Goal: Task Accomplishment & Management: Complete application form

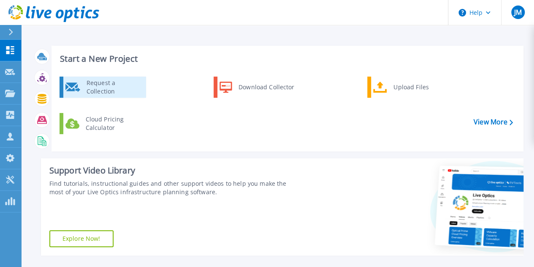
click at [90, 90] on div "Request a Collection" at bounding box center [113, 87] width 62 height 17
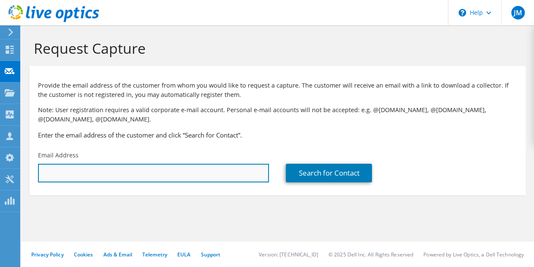
paste input "rmoffitt@brooksschool.org"
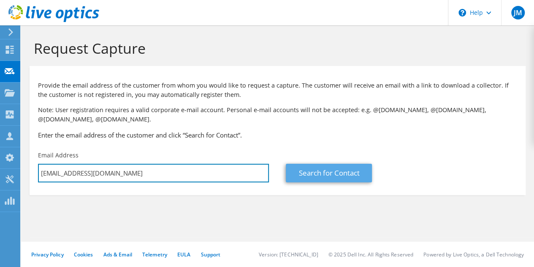
type input "rmoffitt@brooksschool.org"
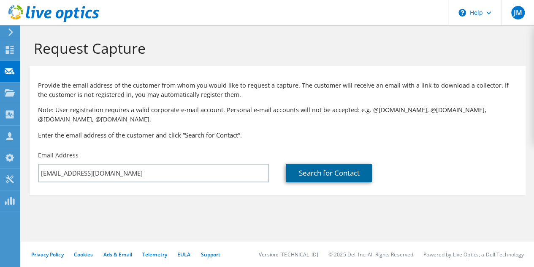
click at [306, 171] on link "Search for Contact" at bounding box center [329, 172] width 86 height 19
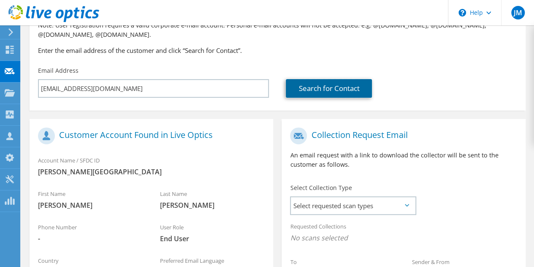
scroll to position [127, 0]
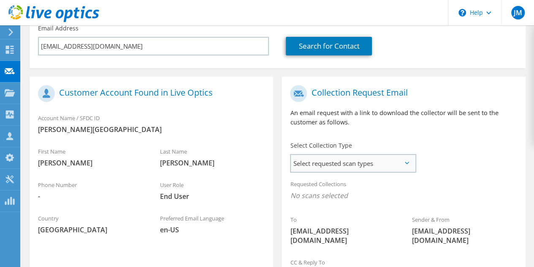
click at [371, 154] on div "Select Collection Type Select requested scan types Server Virtualization Optica…" at bounding box center [352, 156] width 125 height 30
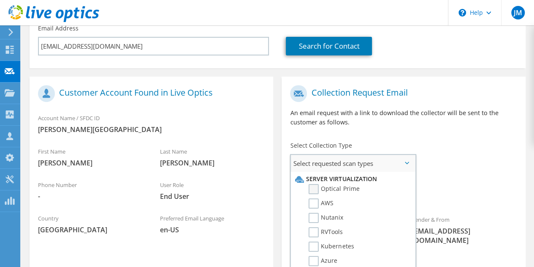
click at [313, 185] on label "Optical Prime" at bounding box center [334, 189] width 51 height 10
click at [0, 0] on input "Optical Prime" at bounding box center [0, 0] width 0 height 0
click at [455, 168] on div "To rmoffitt@brooksschool.org Sender & From liveoptics@liveoptics.com" at bounding box center [404, 168] width 244 height 175
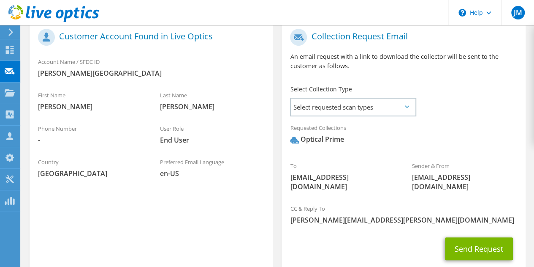
scroll to position [226, 0]
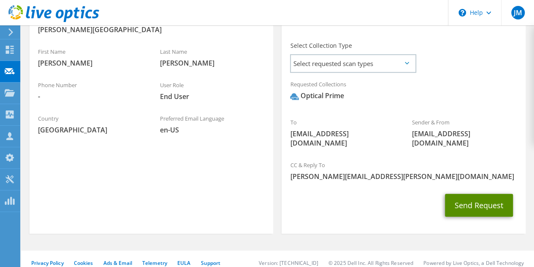
click at [469, 197] on button "Send Request" at bounding box center [479, 204] width 68 height 23
